Goal: Navigation & Orientation: Find specific page/section

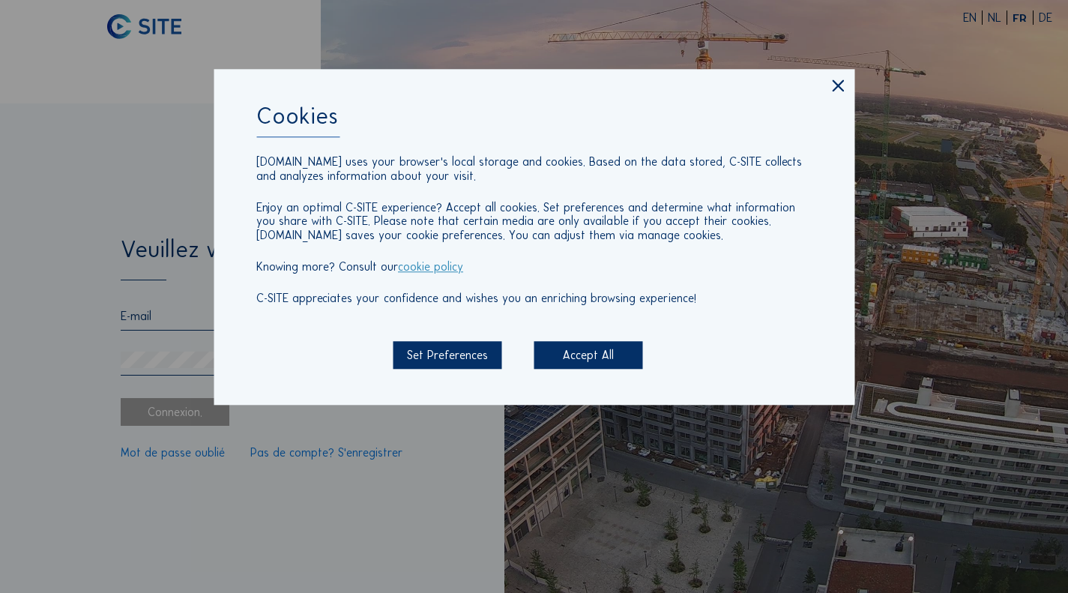
type input "[PERSON_NAME][EMAIL_ADDRESS][DOMAIN_NAME]"
click at [584, 351] on div "Accept All" at bounding box center [588, 355] width 109 height 28
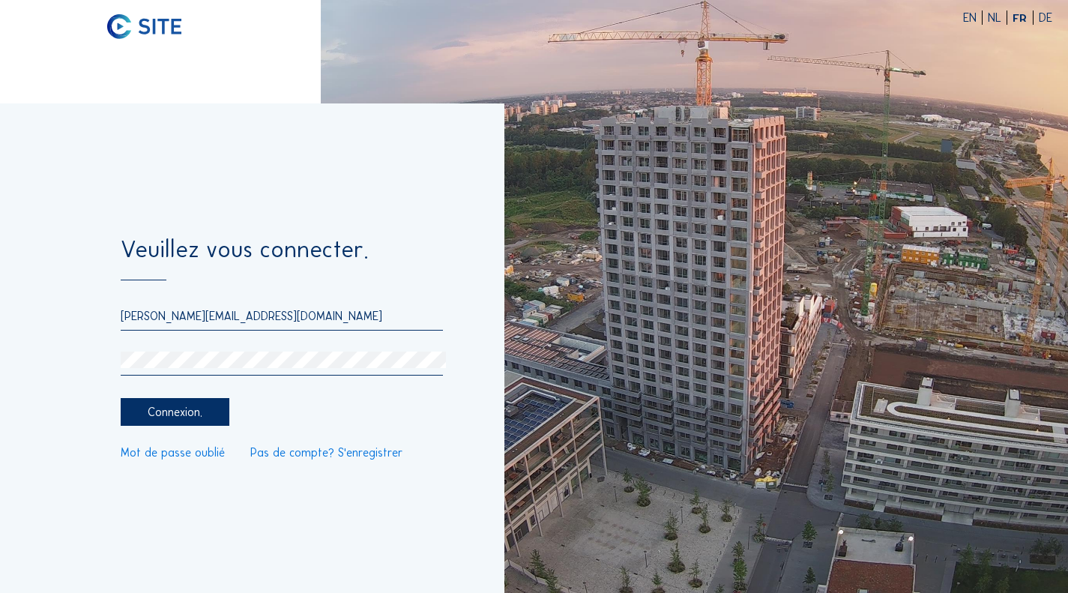
click at [178, 399] on div "Connexion." at bounding box center [175, 412] width 109 height 28
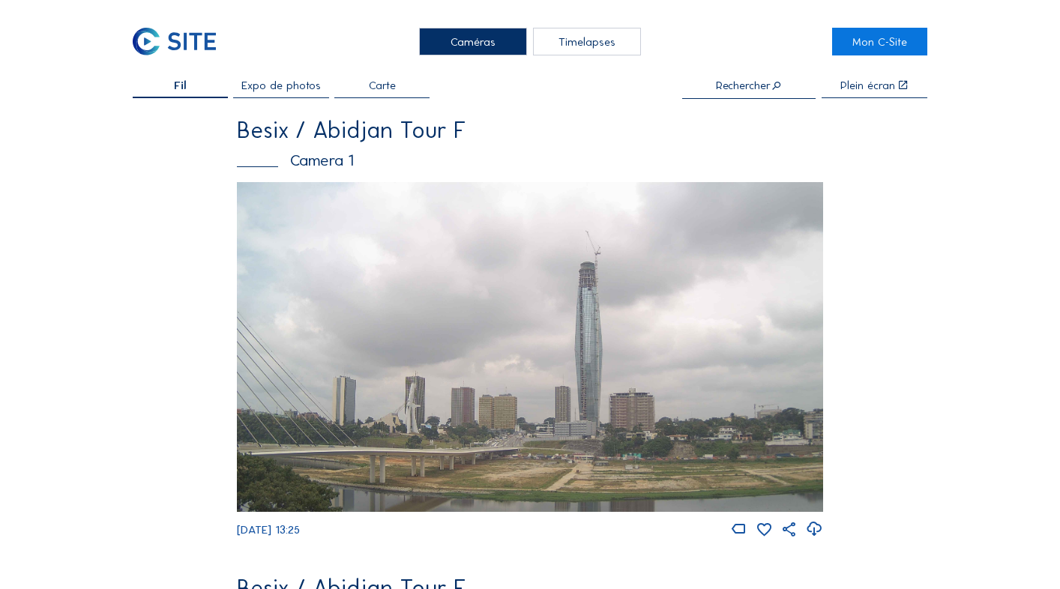
click at [354, 447] on img at bounding box center [530, 347] width 586 height 330
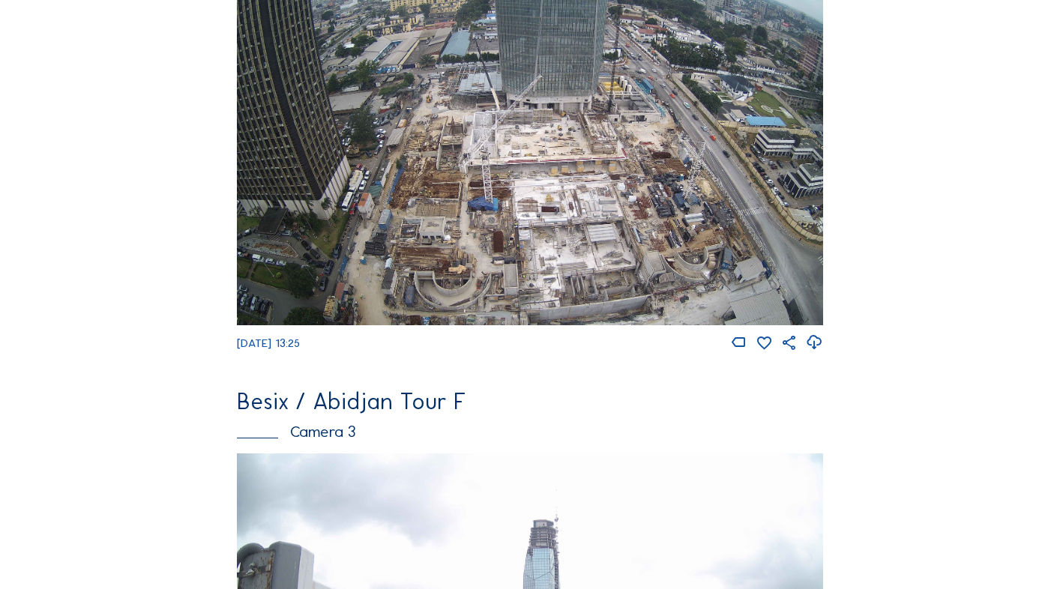
scroll to position [675, 0]
